Goal: Information Seeking & Learning: Learn about a topic

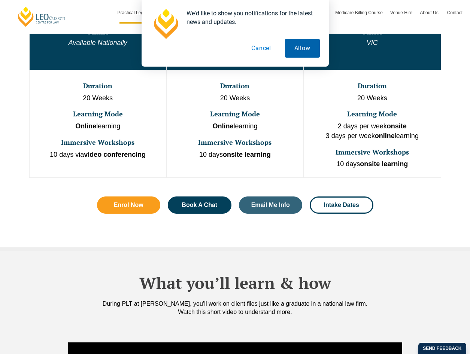
click at [300, 49] on button "Allow" at bounding box center [302, 48] width 35 height 19
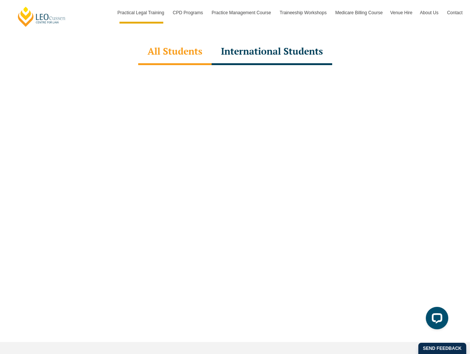
scroll to position [2323, 0]
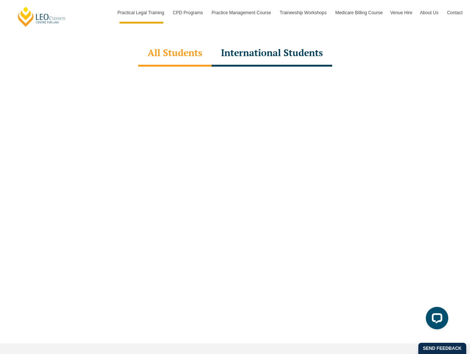
click at [300, 67] on div at bounding box center [235, 205] width 427 height 277
click at [305, 42] on div "International Students" at bounding box center [272, 53] width 121 height 26
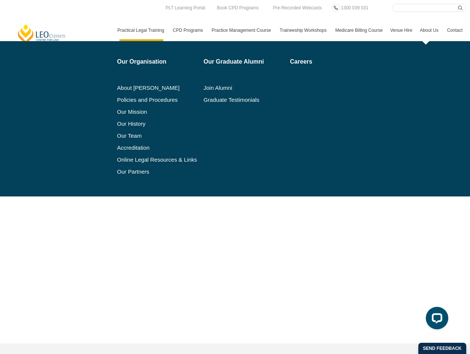
click at [430, 24] on link "About Us" at bounding box center [429, 30] width 27 height 22
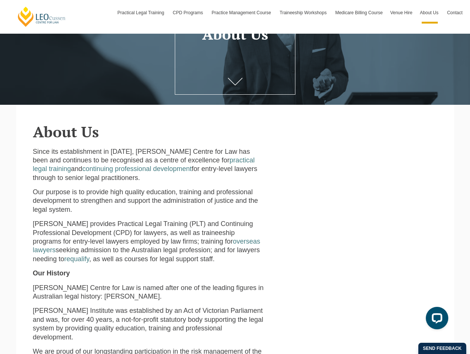
scroll to position [73, 0]
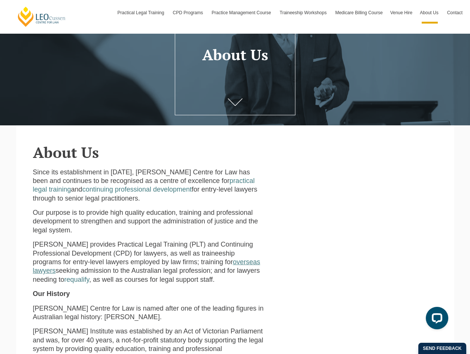
click at [250, 265] on link "overseas lawyers" at bounding box center [146, 266] width 227 height 16
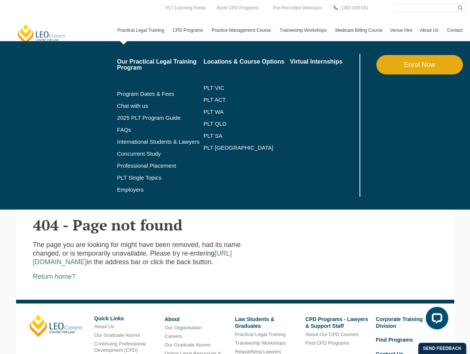
click at [146, 25] on link "Practical Legal Training" at bounding box center [141, 30] width 55 height 22
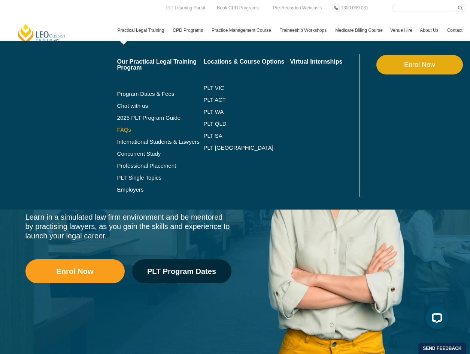
click at [122, 131] on link "FAQs" at bounding box center [160, 130] width 87 height 6
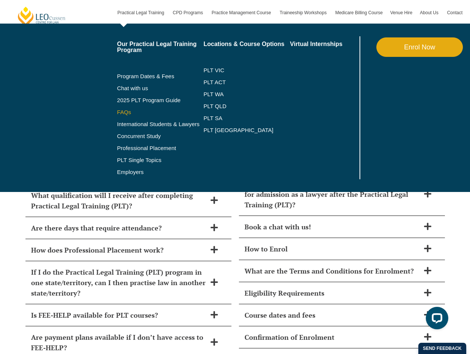
scroll to position [3153, 0]
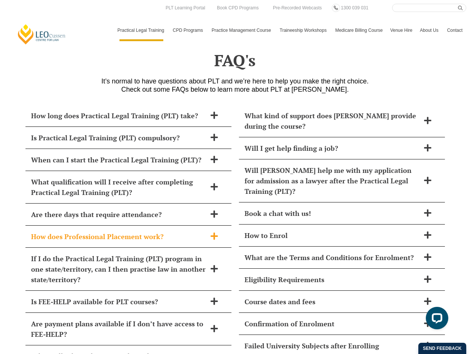
click at [160, 232] on span "How does Professional Placement work?" at bounding box center [118, 237] width 175 height 10
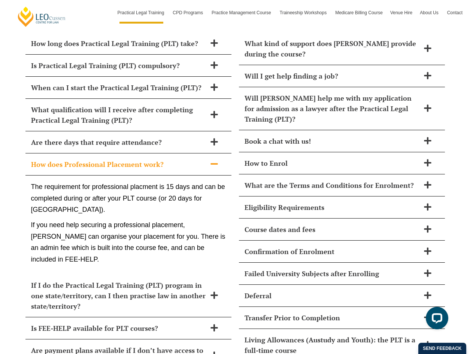
scroll to position [3228, 0]
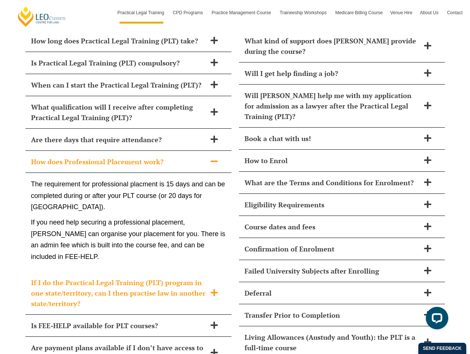
click at [213, 272] on div "If I do the Practical Legal Training (PLT) program in one state/territory, can …" at bounding box center [128, 293] width 206 height 43
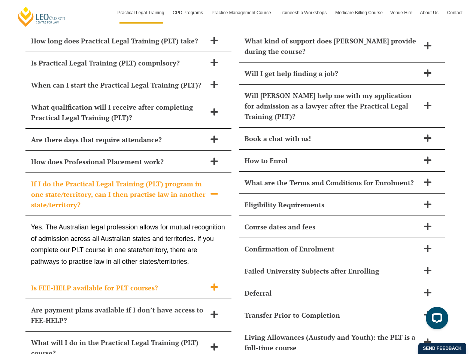
click at [180, 283] on span "Is FEE-HELP available for PLT courses?" at bounding box center [118, 288] width 175 height 10
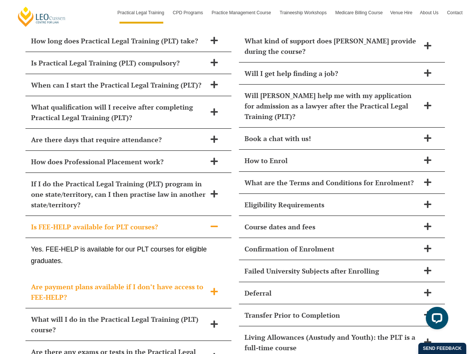
click at [182, 282] on span "Are payment plans available if I don’t have access to FEE-HELP?" at bounding box center [118, 292] width 175 height 21
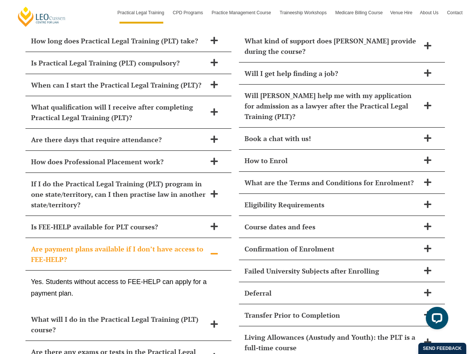
click at [196, 245] on span "Are payment plans available if I don’t have access to FEE-HELP?" at bounding box center [118, 254] width 175 height 21
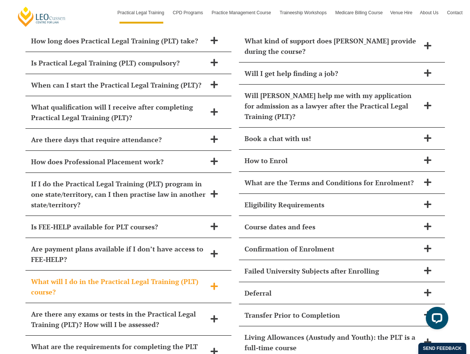
click at [176, 276] on span "What will I do in the Practical Legal Training (PLT) course?" at bounding box center [118, 286] width 175 height 21
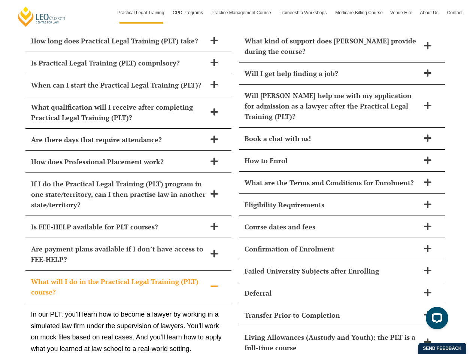
click at [176, 276] on span "What will I do in the Practical Legal Training (PLT) course?" at bounding box center [118, 286] width 175 height 21
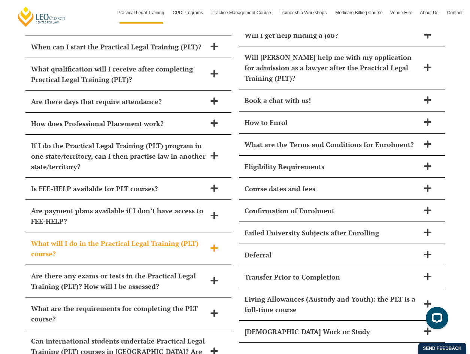
scroll to position [3265, 0]
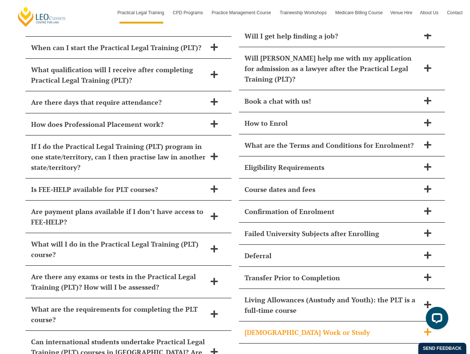
click at [347, 322] on div "[DEMOGRAPHIC_DATA] Work or Study" at bounding box center [342, 333] width 206 height 22
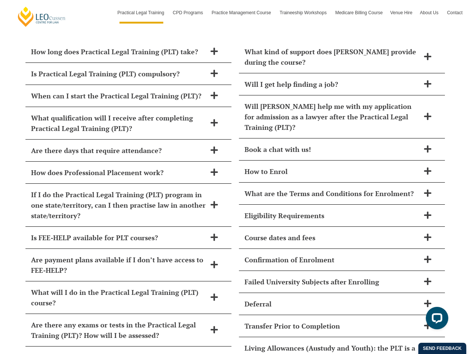
scroll to position [3190, 0]
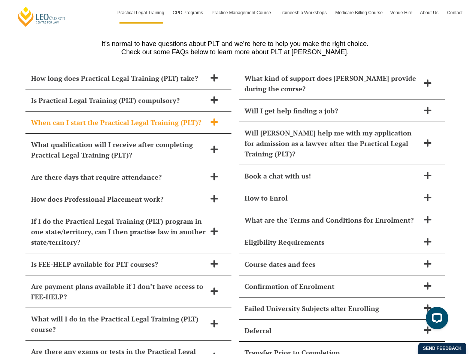
click at [157, 117] on span "When can I start the Practical Legal Training (PLT)?" at bounding box center [118, 122] width 175 height 10
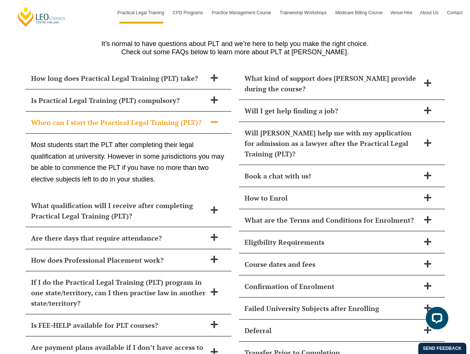
click at [157, 117] on span "When can I start the Practical Legal Training (PLT)?" at bounding box center [118, 122] width 175 height 10
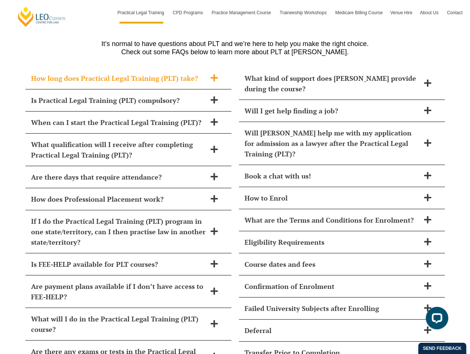
click at [156, 73] on span "How long does Practical Legal Training (PLT) take?" at bounding box center [118, 78] width 175 height 10
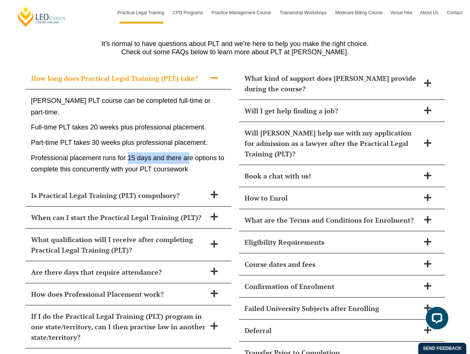
drag, startPoint x: 128, startPoint y: 139, endPoint x: 189, endPoint y: 141, distance: 61.5
click at [189, 152] on p "Professional placement runs for 15 days and there are options to complete this …" at bounding box center [128, 163] width 195 height 23
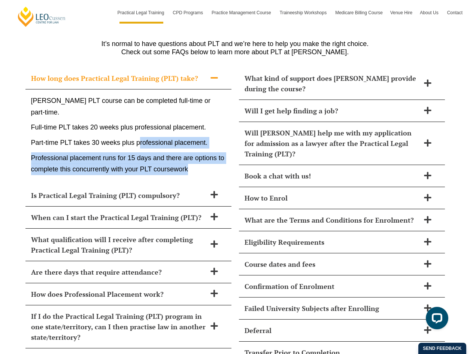
drag, startPoint x: 197, startPoint y: 149, endPoint x: 139, endPoint y: 122, distance: 64.5
click at [139, 122] on div "Leo Cussen’s PLT course can be completed full-time or part-time. Full-time PLT …" at bounding box center [128, 137] width 206 height 95
click at [139, 137] on p "Part-time PLT takes 30 weeks plus professional placement." at bounding box center [128, 143] width 195 height 12
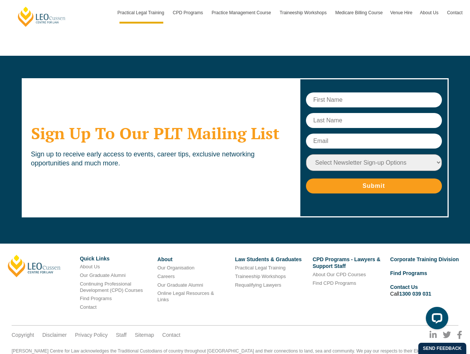
scroll to position [3808, 0]
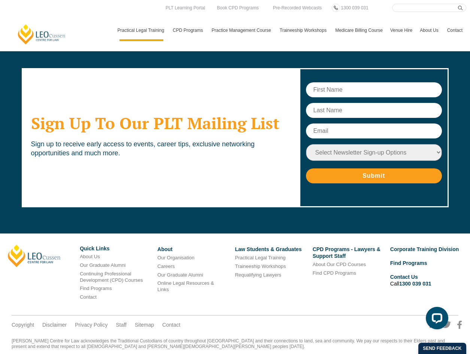
click at [456, 24] on link "Contact" at bounding box center [455, 30] width 23 height 22
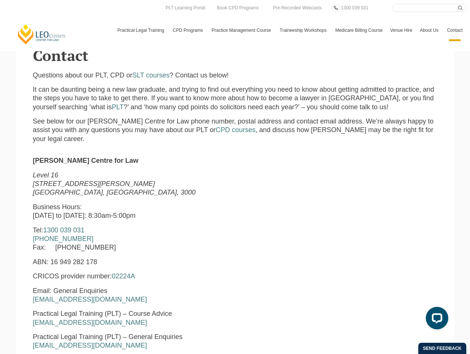
scroll to position [245, 0]
